Goal: Information Seeking & Learning: Learn about a topic

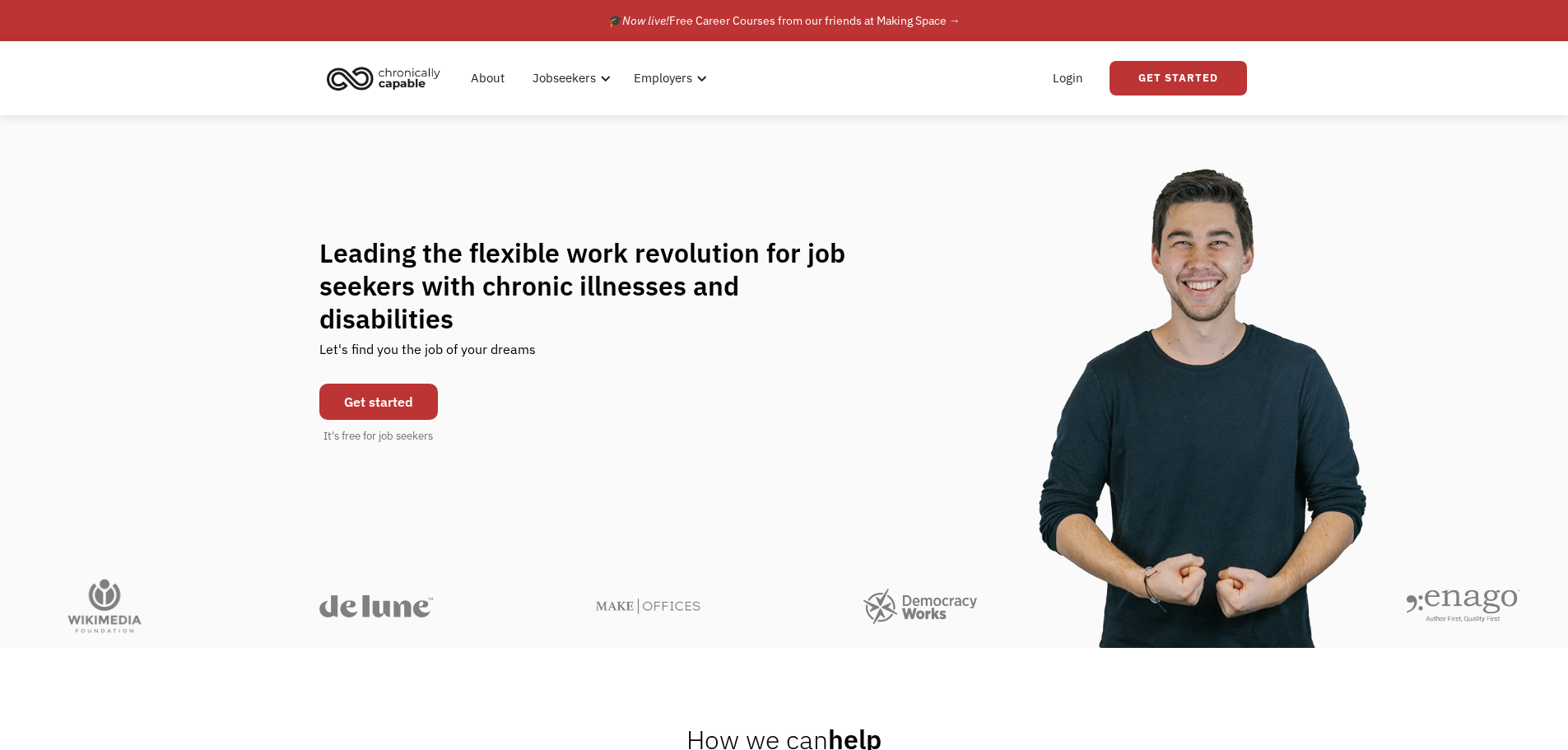
click at [390, 389] on link "Get started" at bounding box center [379, 401] width 119 height 36
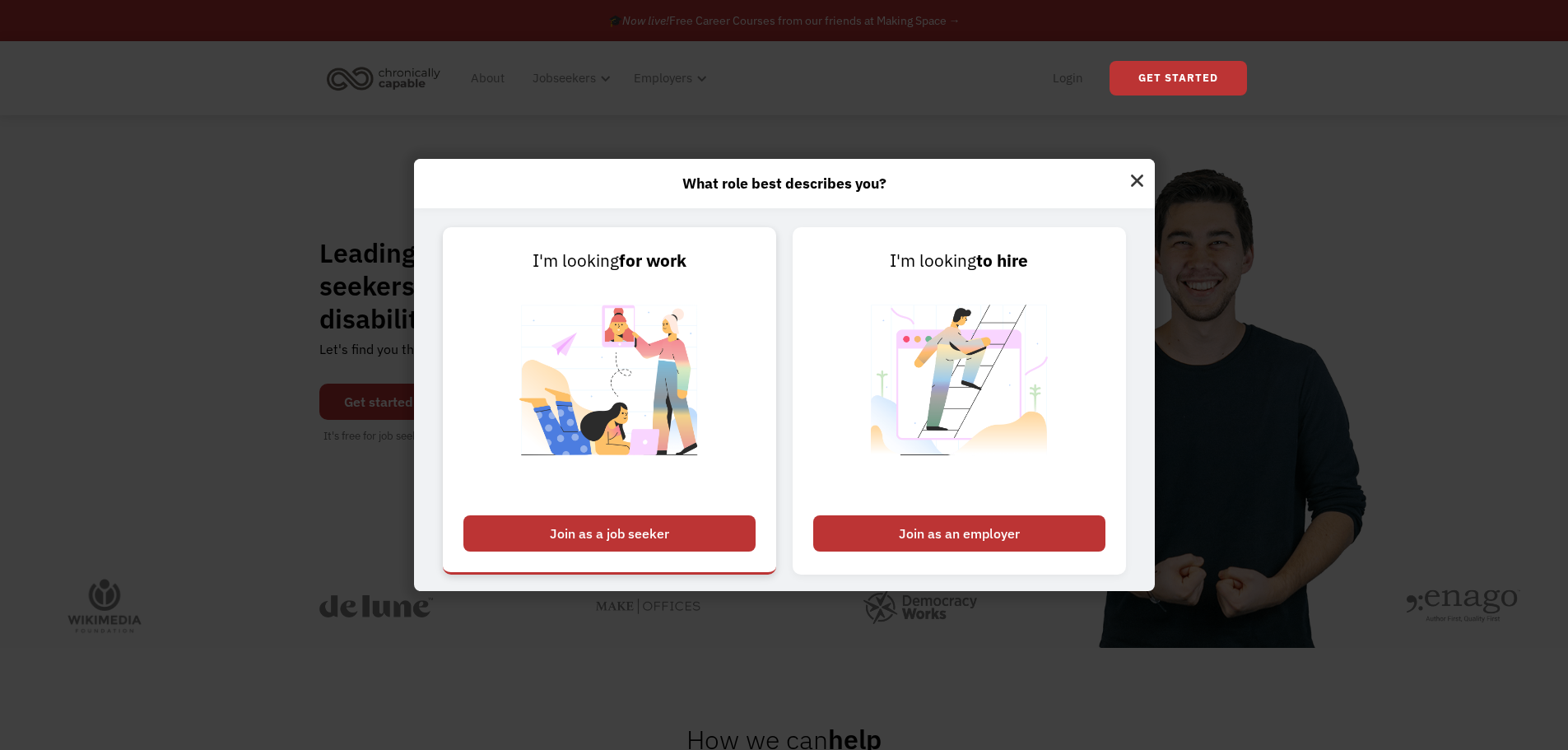
click at [704, 534] on div "Join as a job seeker" at bounding box center [609, 533] width 292 height 36
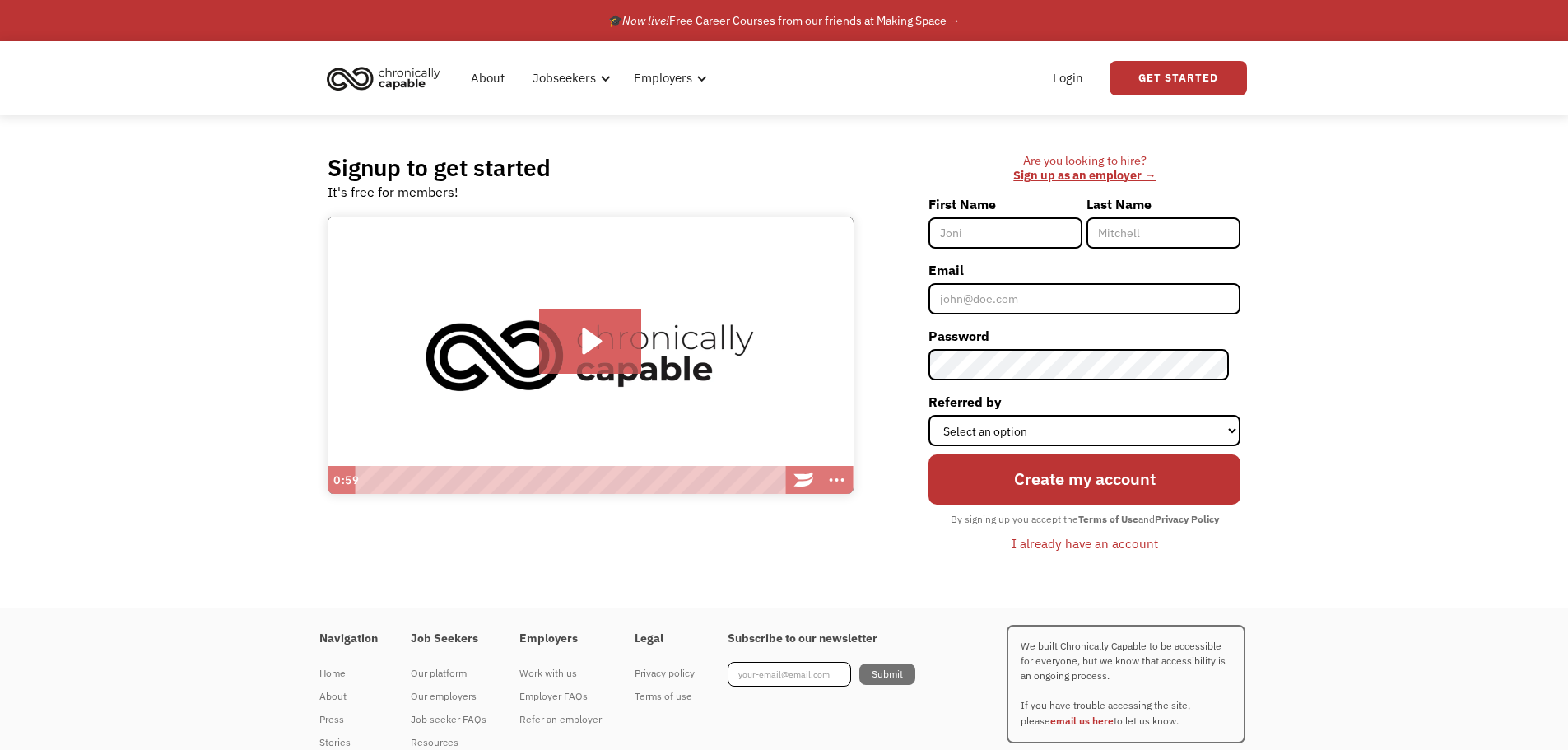
scroll to position [56, 0]
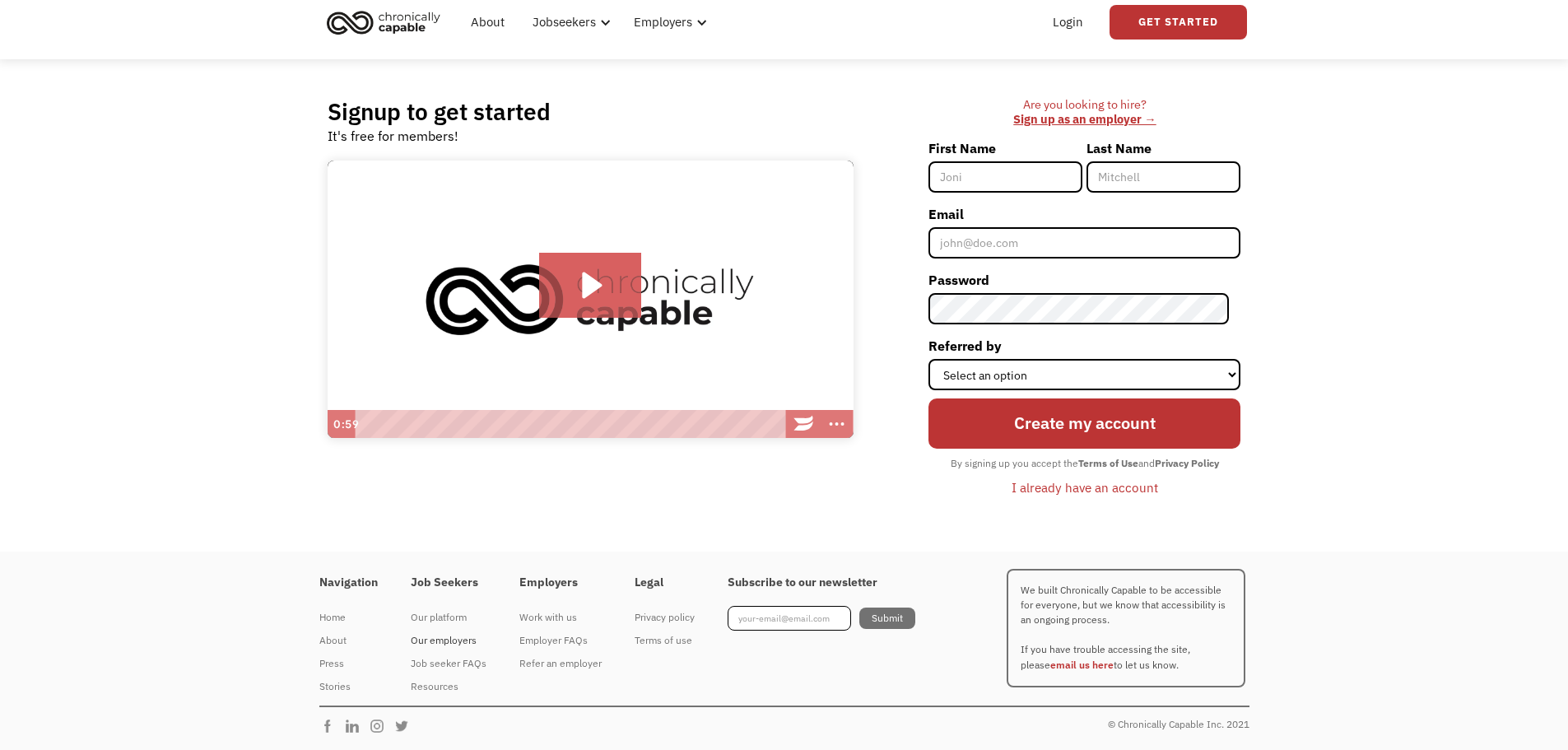
click at [444, 639] on div "Our employers" at bounding box center [448, 641] width 75 height 20
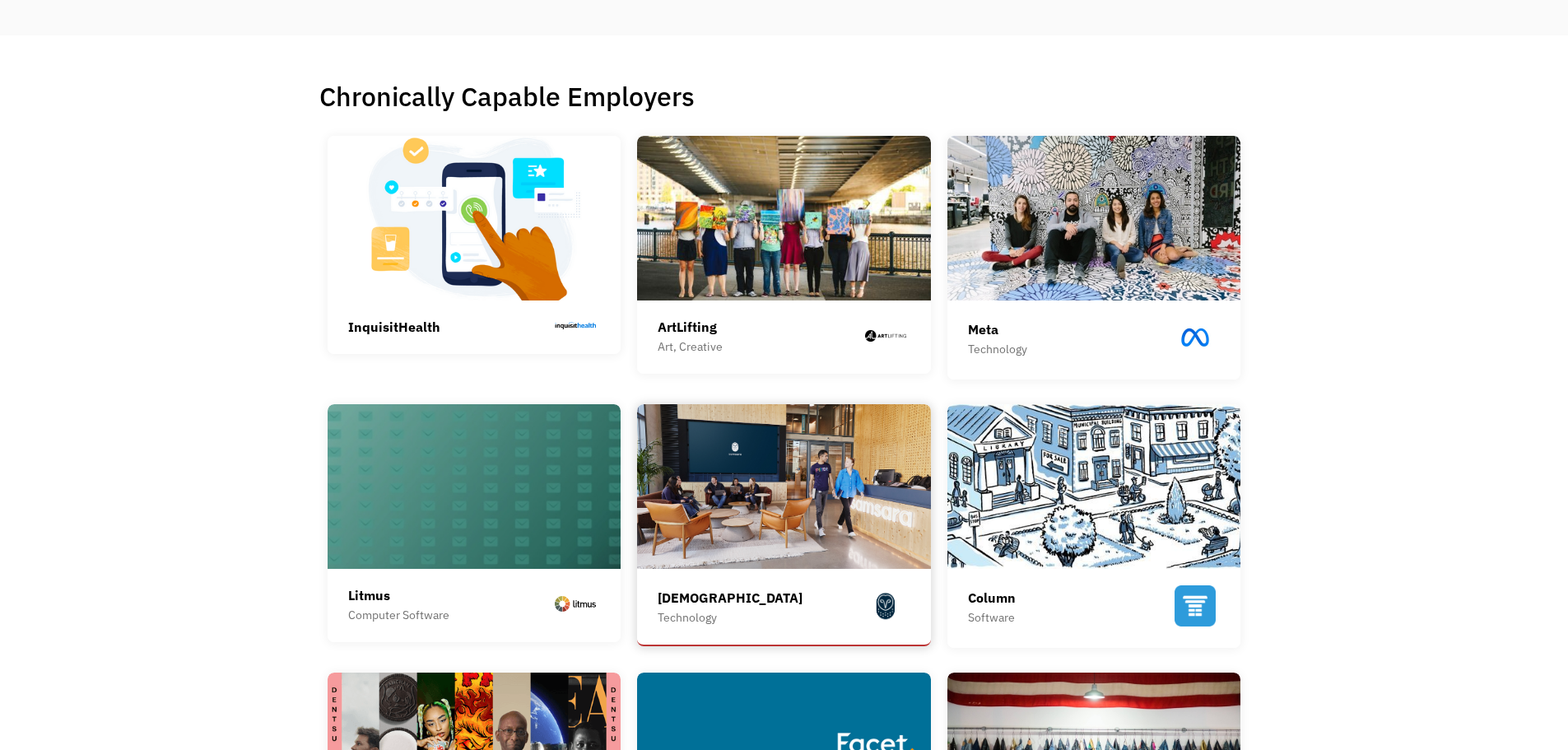
scroll to position [445, 0]
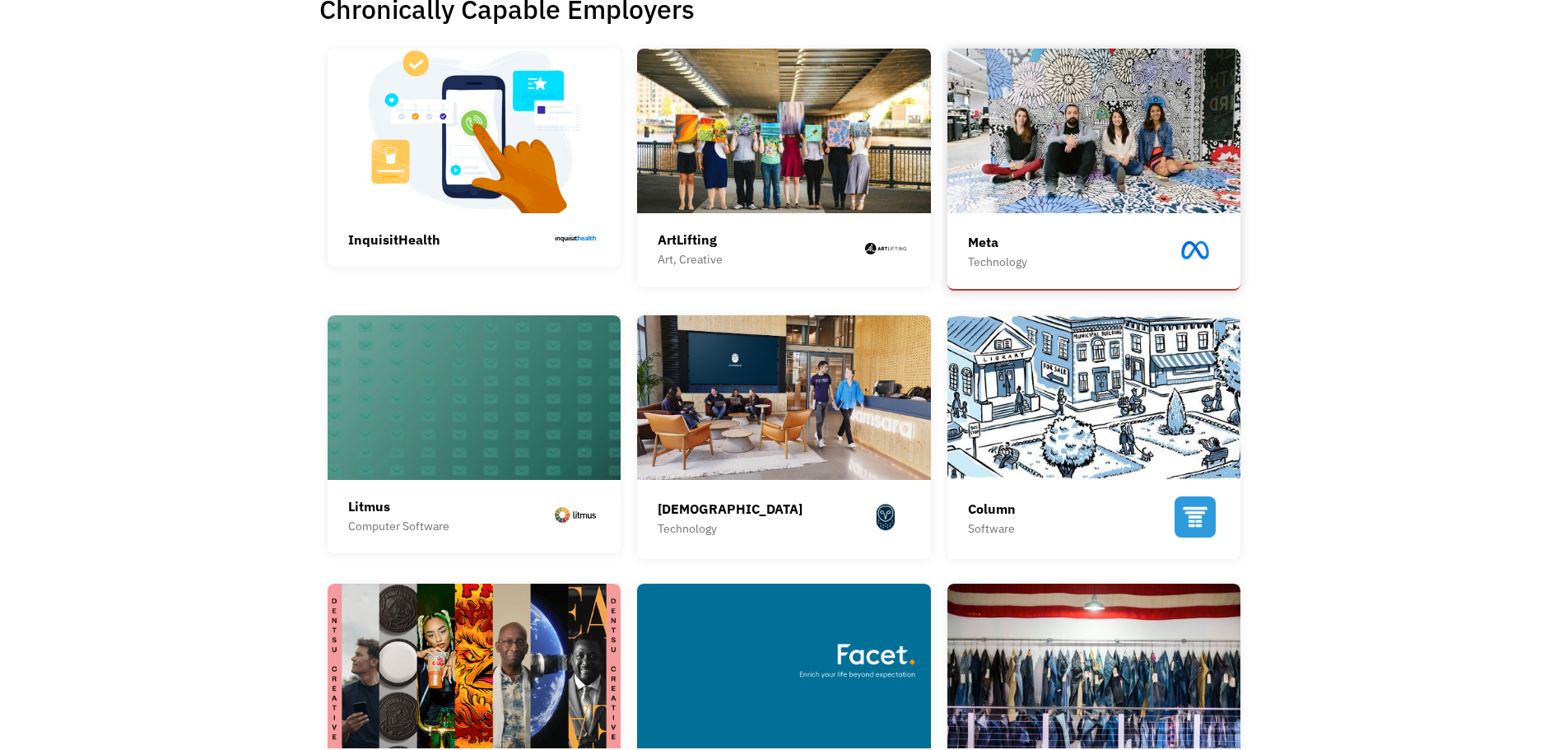
click at [1059, 158] on img at bounding box center [1094, 131] width 294 height 165
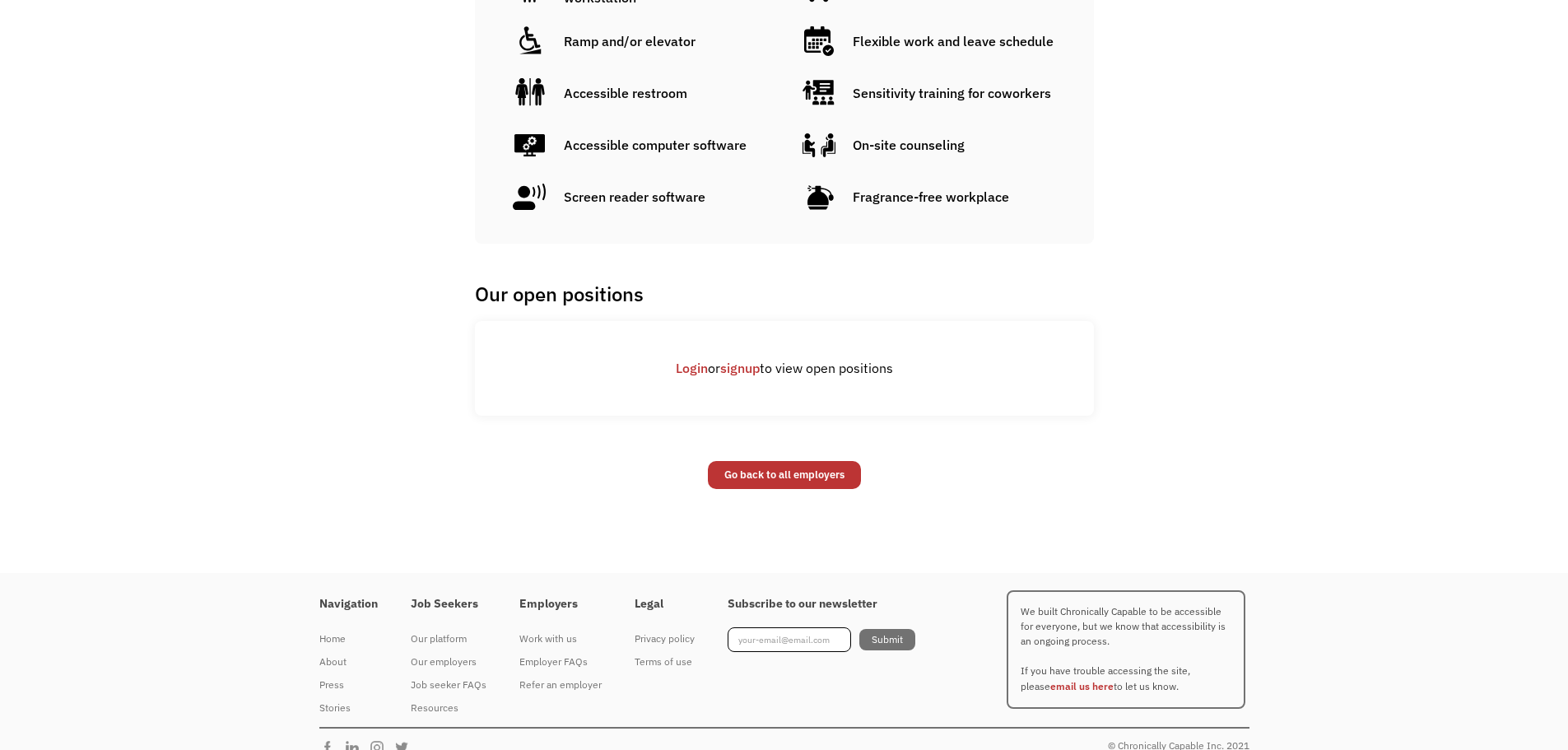
scroll to position [1236, 0]
